Goal: Information Seeking & Learning: Find specific fact

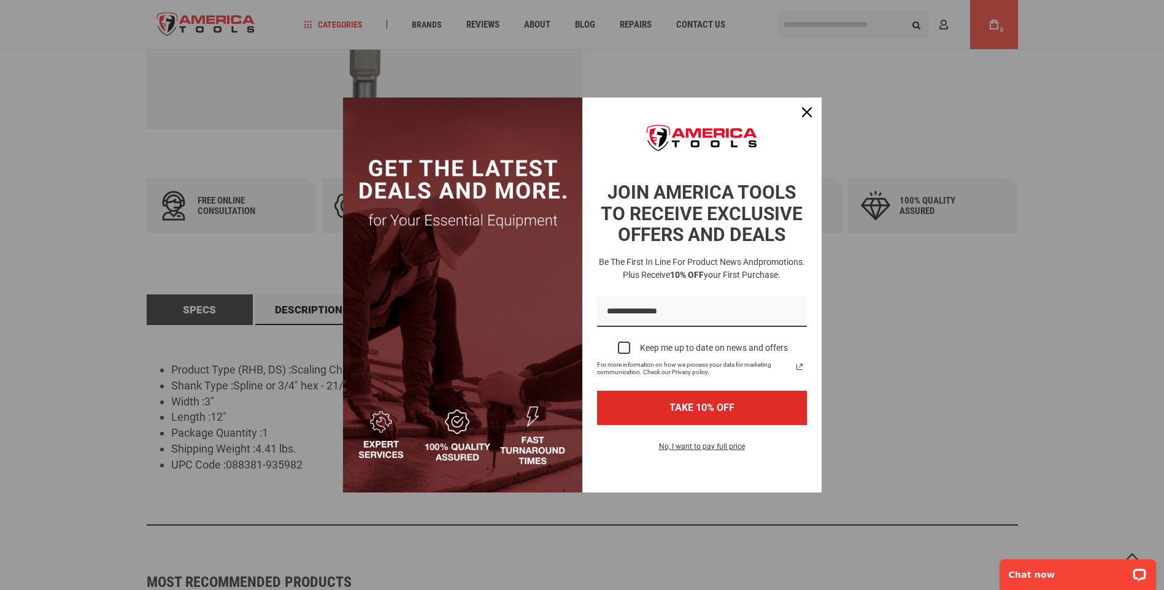
scroll to position [664, 0]
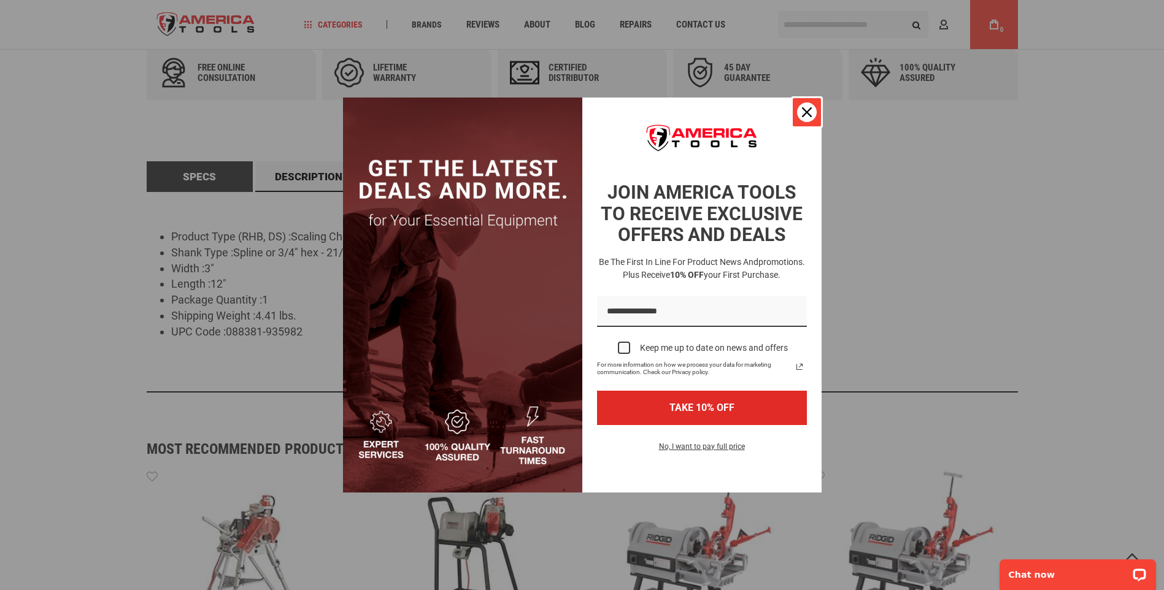
click at [808, 111] on icon "close icon" at bounding box center [807, 112] width 10 height 10
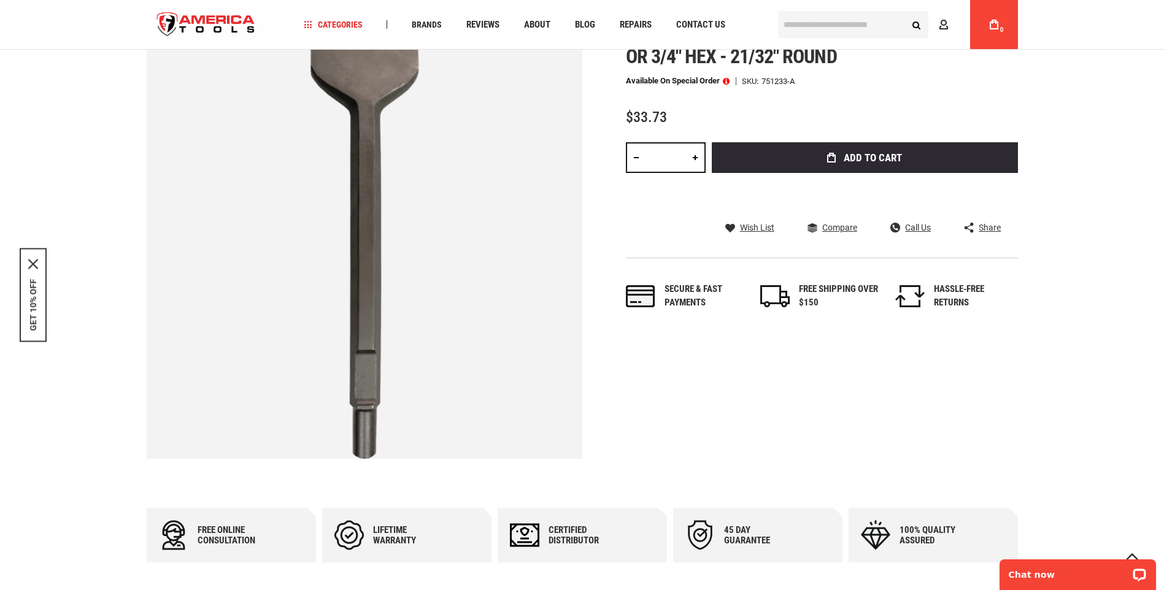
scroll to position [0, 0]
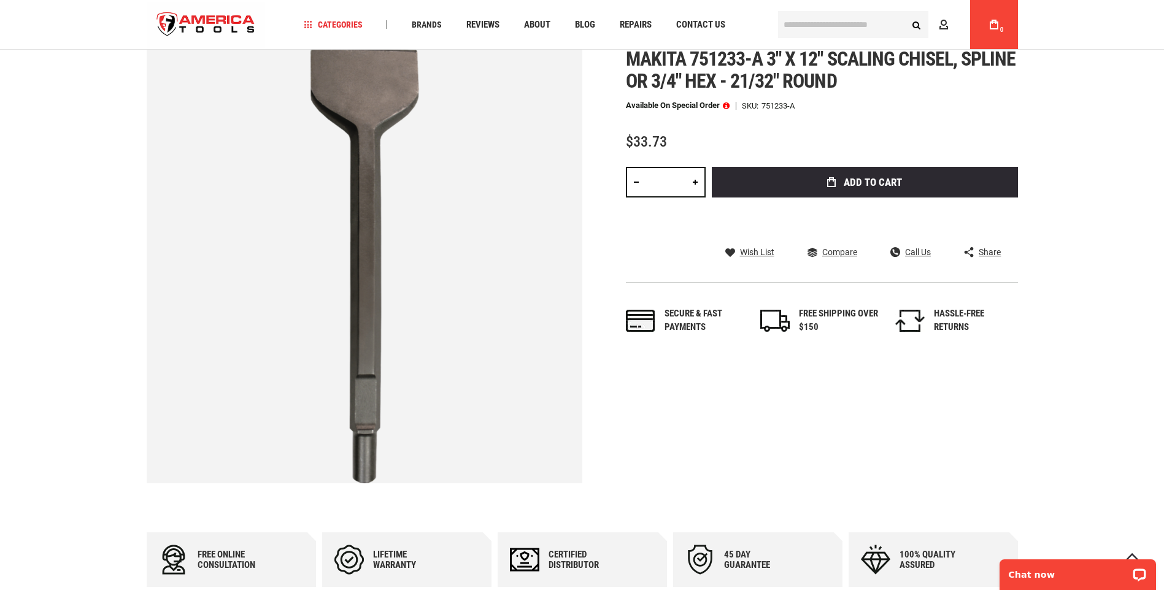
scroll to position [166, 0]
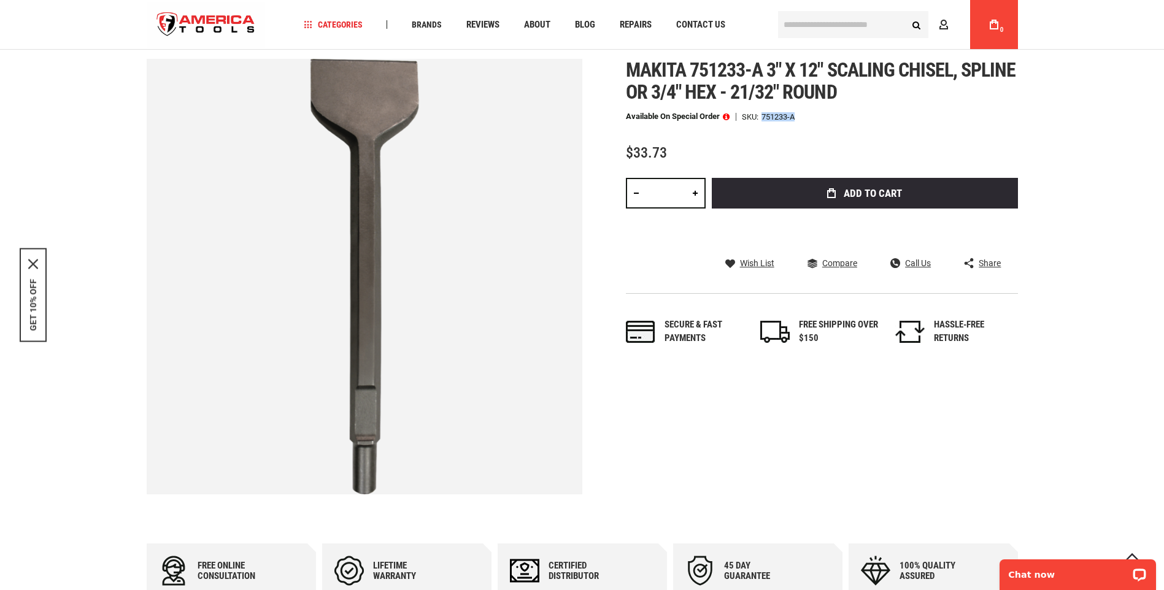
drag, startPoint x: 762, startPoint y: 114, endPoint x: 805, endPoint y: 113, distance: 42.9
click at [805, 113] on div "Available on Special Order SKU 751233-A" at bounding box center [822, 116] width 392 height 9
click at [634, 71] on span "Makita 751233-a 3" x 12" scaling chisel, spline or 3/4" hex - 21/32" round" at bounding box center [821, 80] width 390 height 45
drag, startPoint x: 624, startPoint y: 67, endPoint x: 766, endPoint y: 71, distance: 141.8
click at [766, 71] on div "Skip to the end of the images gallery Skip to the beginning of the images galle…" at bounding box center [582, 277] width 871 height 436
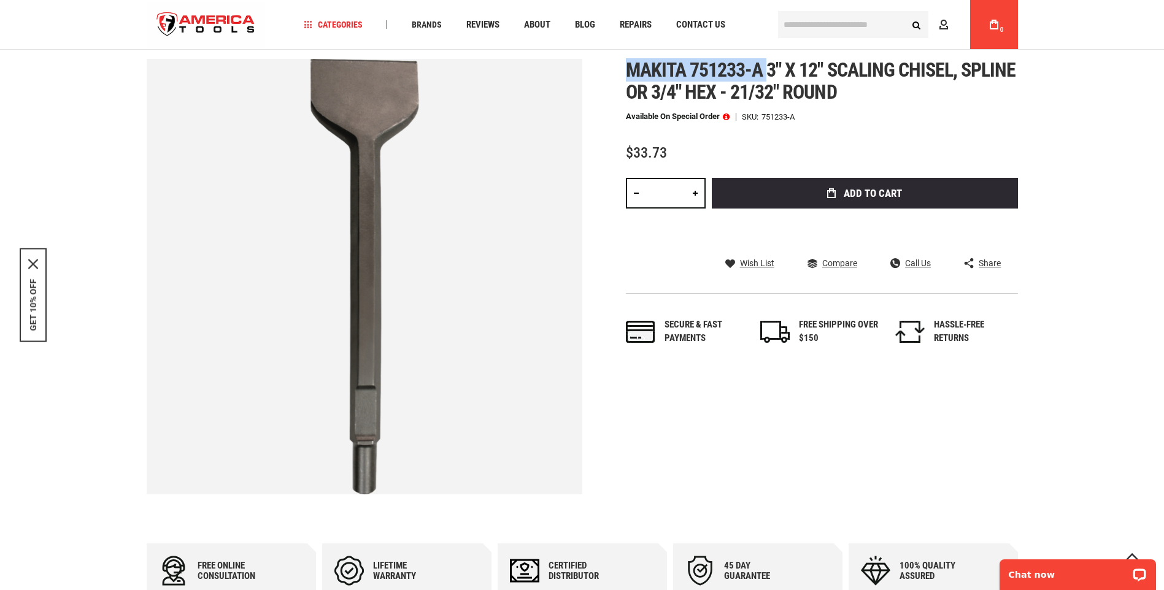
copy span "Makita 751233-a"
